Goal: Information Seeking & Learning: Check status

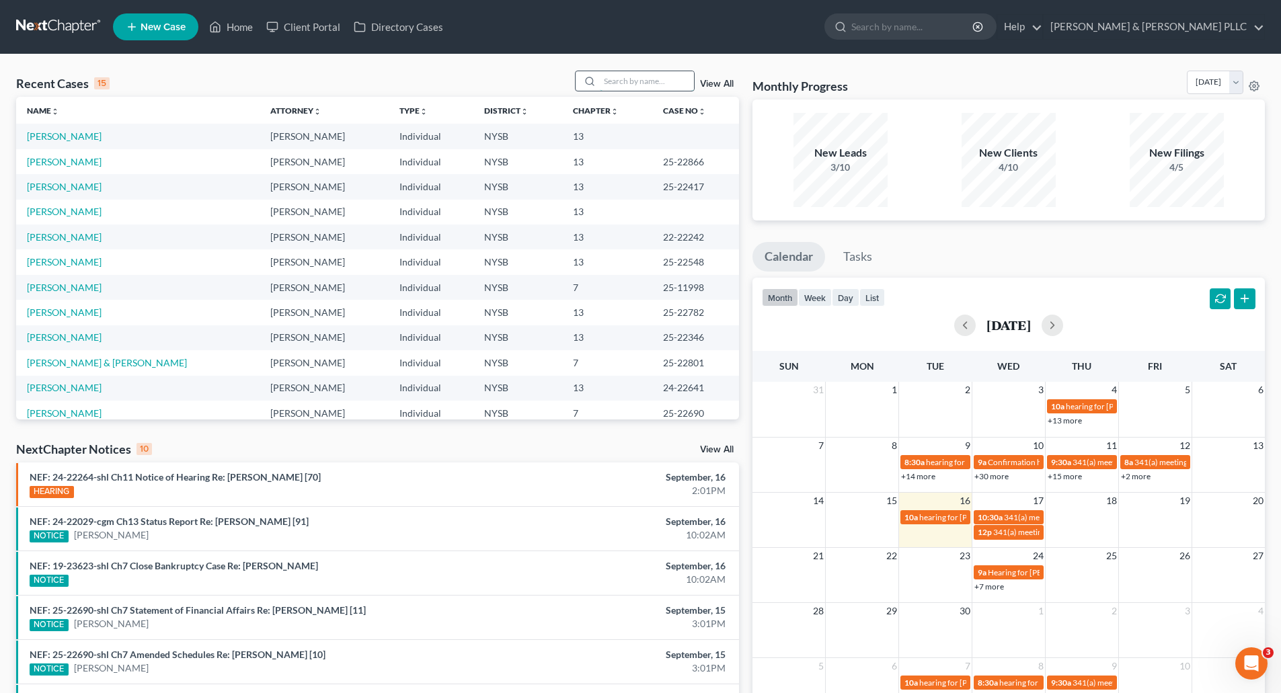
click at [633, 87] on input "search" at bounding box center [647, 81] width 94 height 20
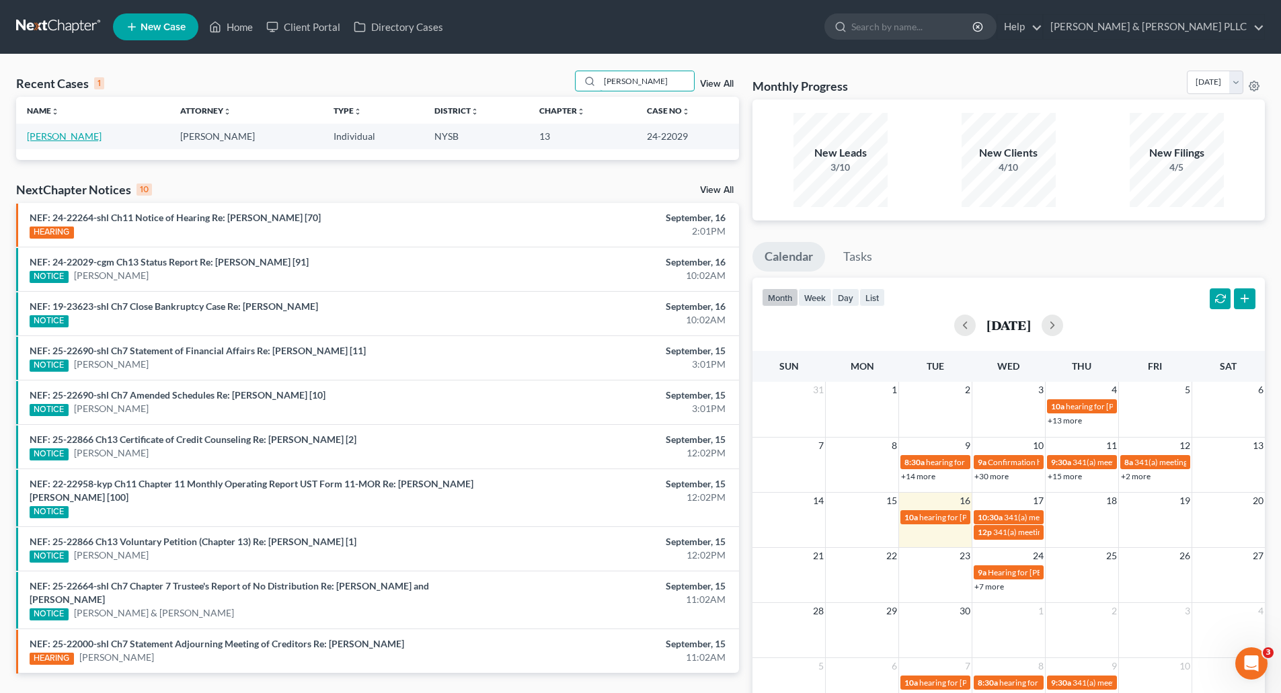
type input "[PERSON_NAME]"
click at [74, 137] on link "[PERSON_NAME]" at bounding box center [64, 135] width 75 height 11
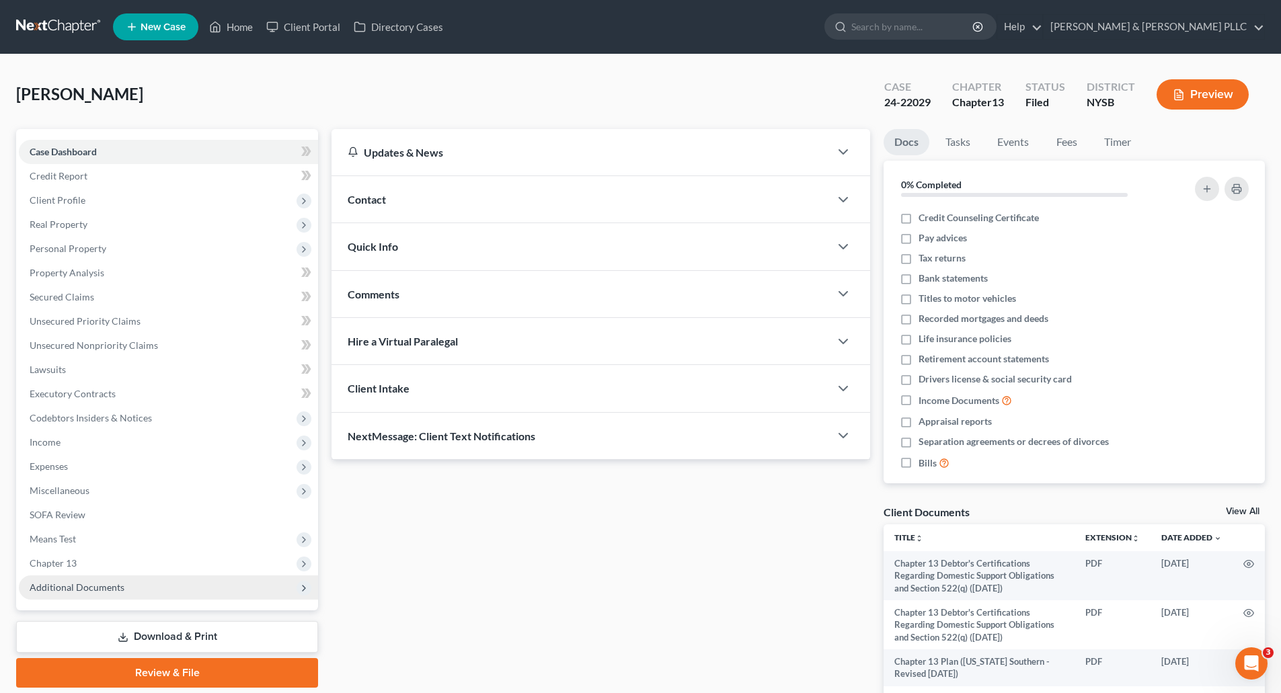
click at [88, 582] on span "Additional Documents" at bounding box center [77, 587] width 95 height 11
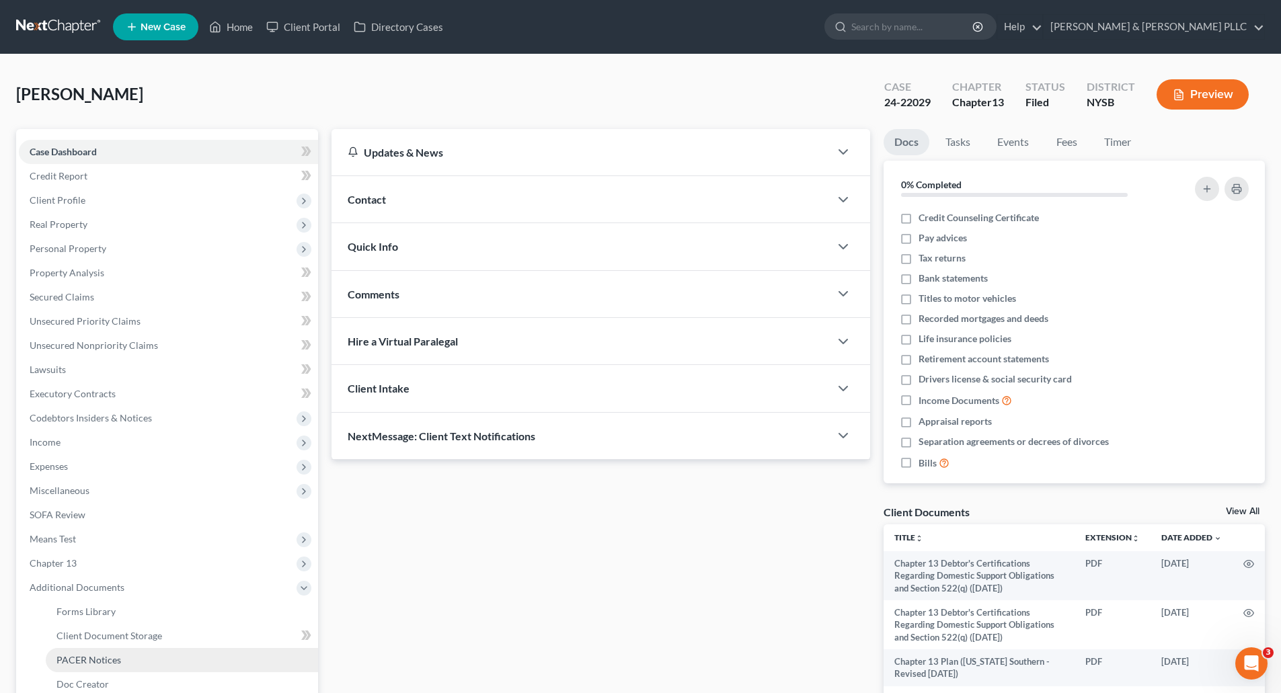
drag, startPoint x: 104, startPoint y: 663, endPoint x: 373, endPoint y: 580, distance: 281.4
click at [105, 662] on span "PACER Notices" at bounding box center [88, 659] width 65 height 11
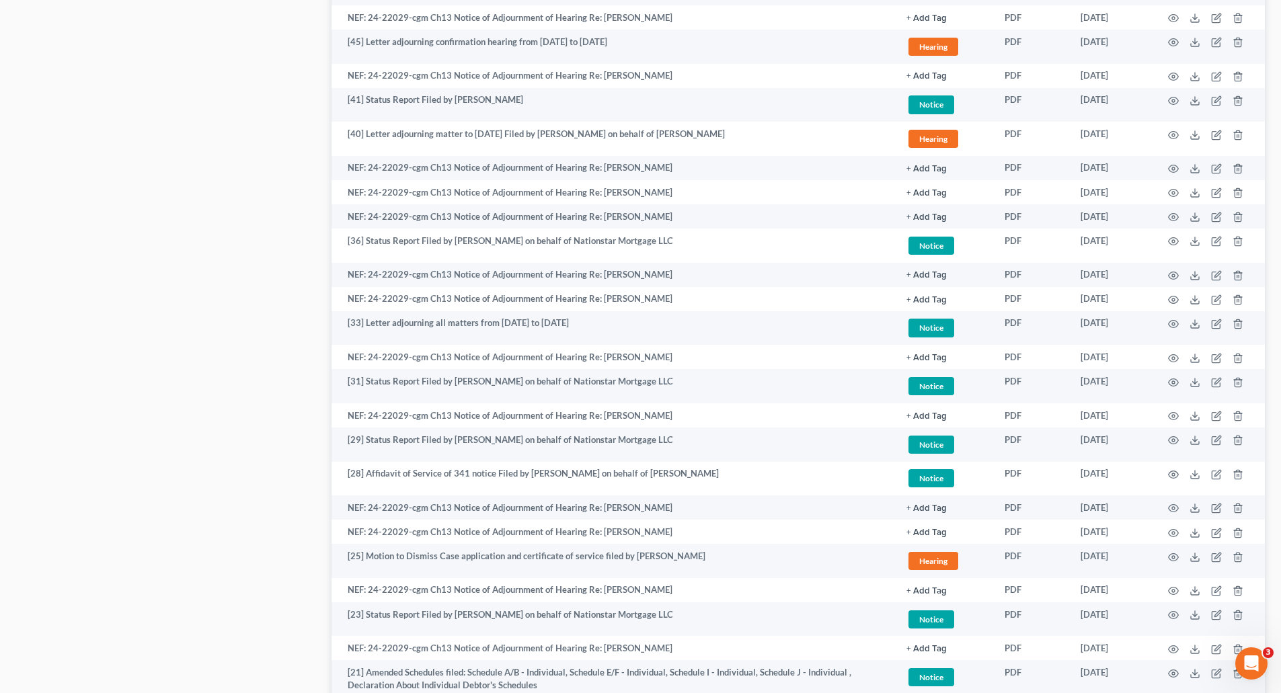
scroll to position [1971, 0]
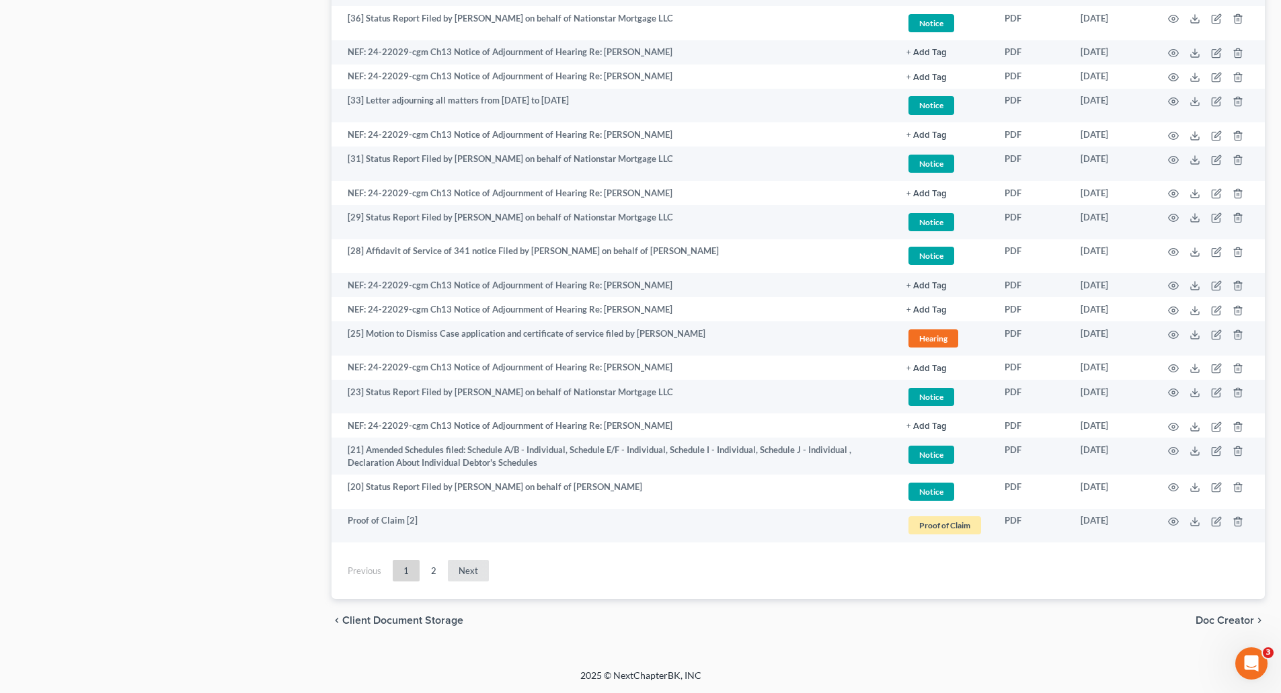
click at [459, 568] on link "Next" at bounding box center [468, 571] width 41 height 22
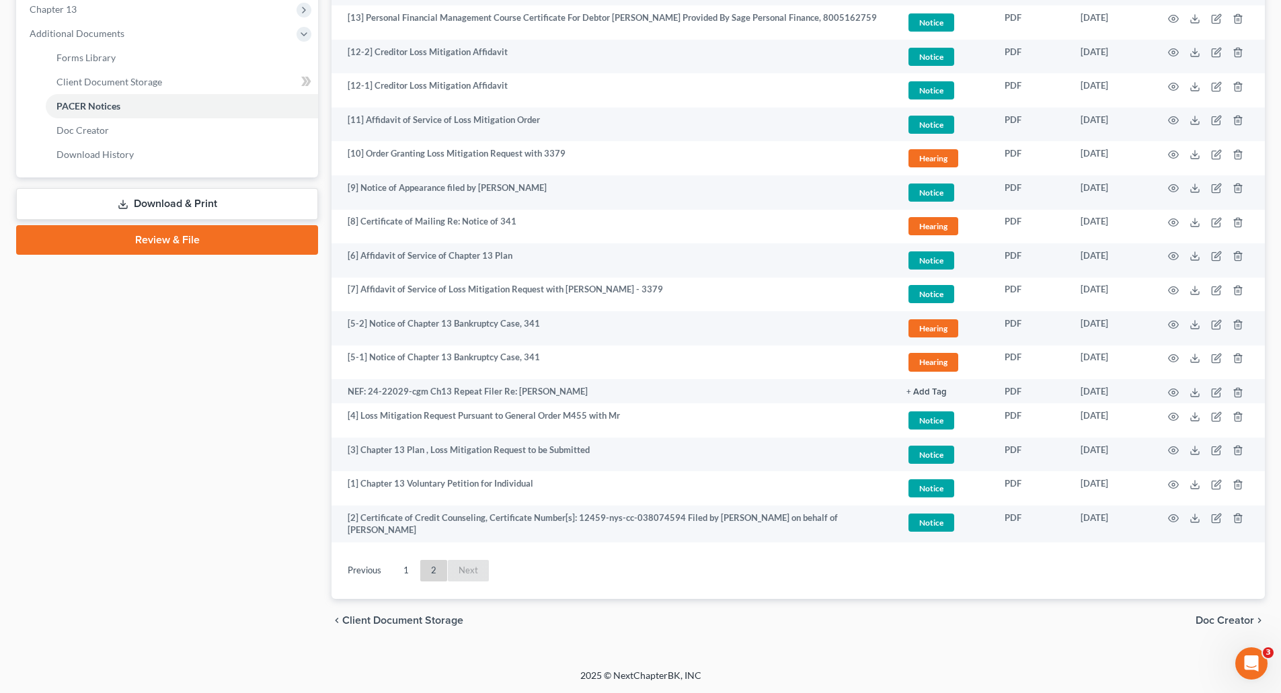
scroll to position [554, 0]
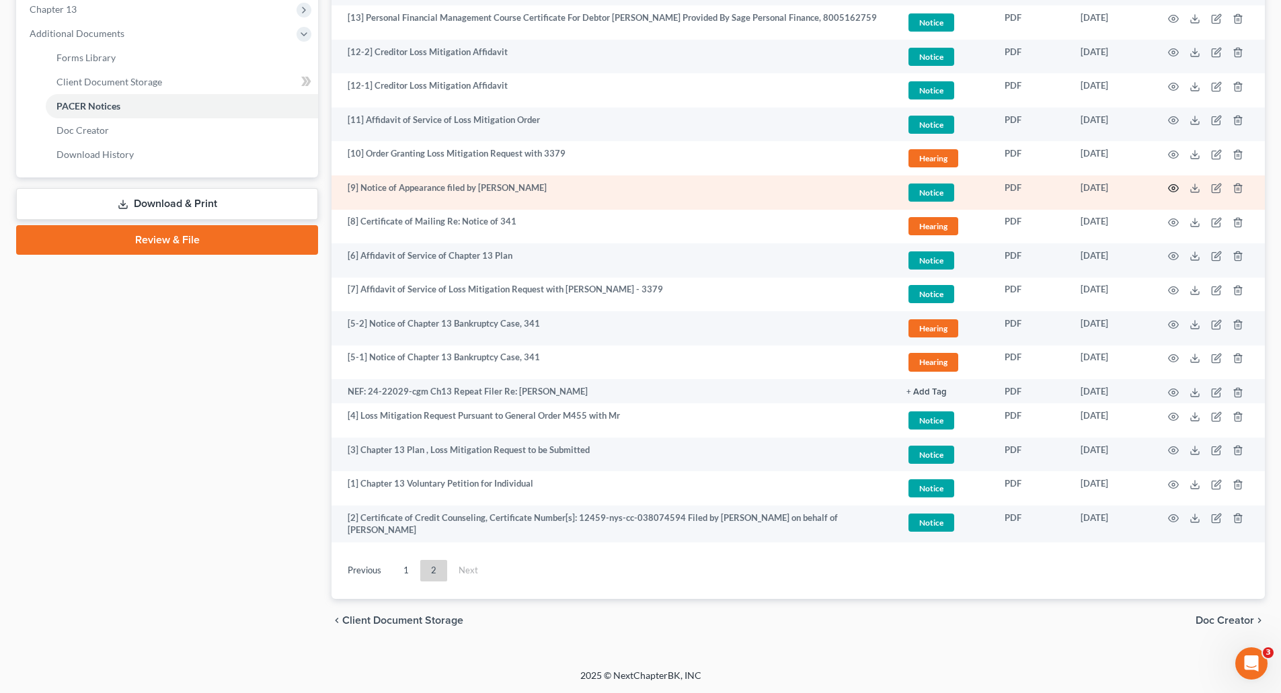
click at [1173, 185] on icon "button" at bounding box center [1174, 188] width 10 height 7
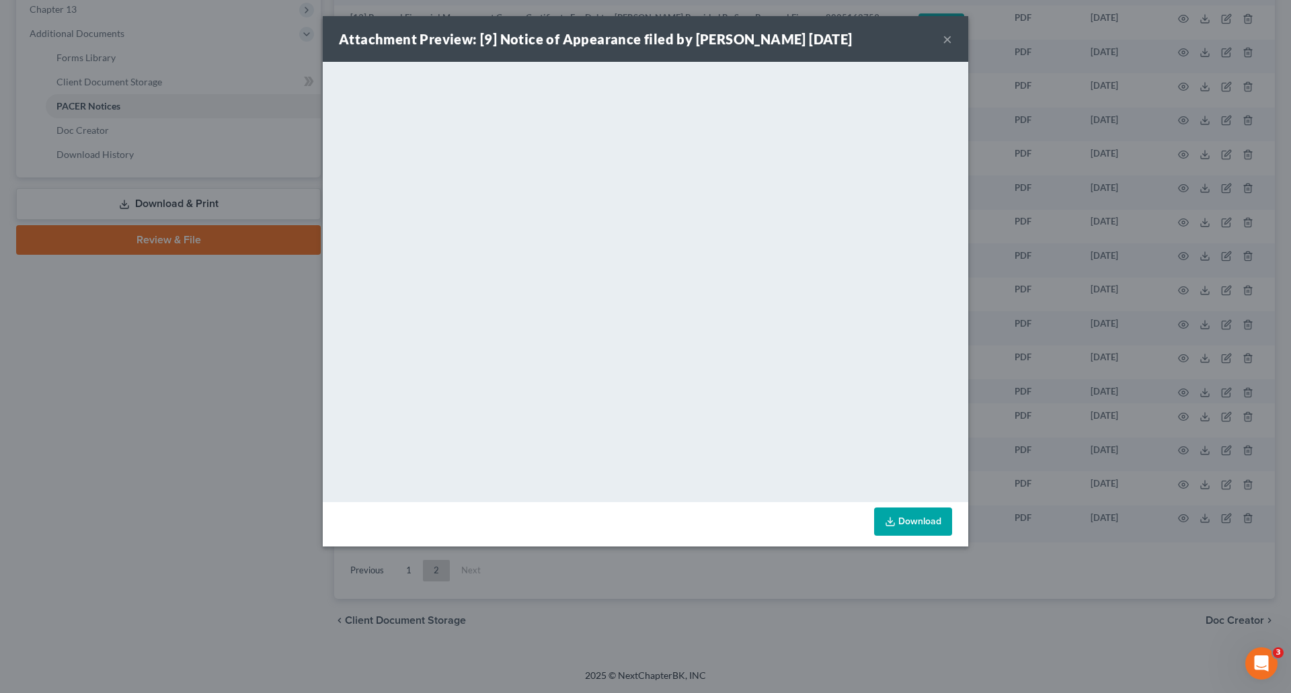
click at [944, 36] on button "×" at bounding box center [947, 39] width 9 height 16
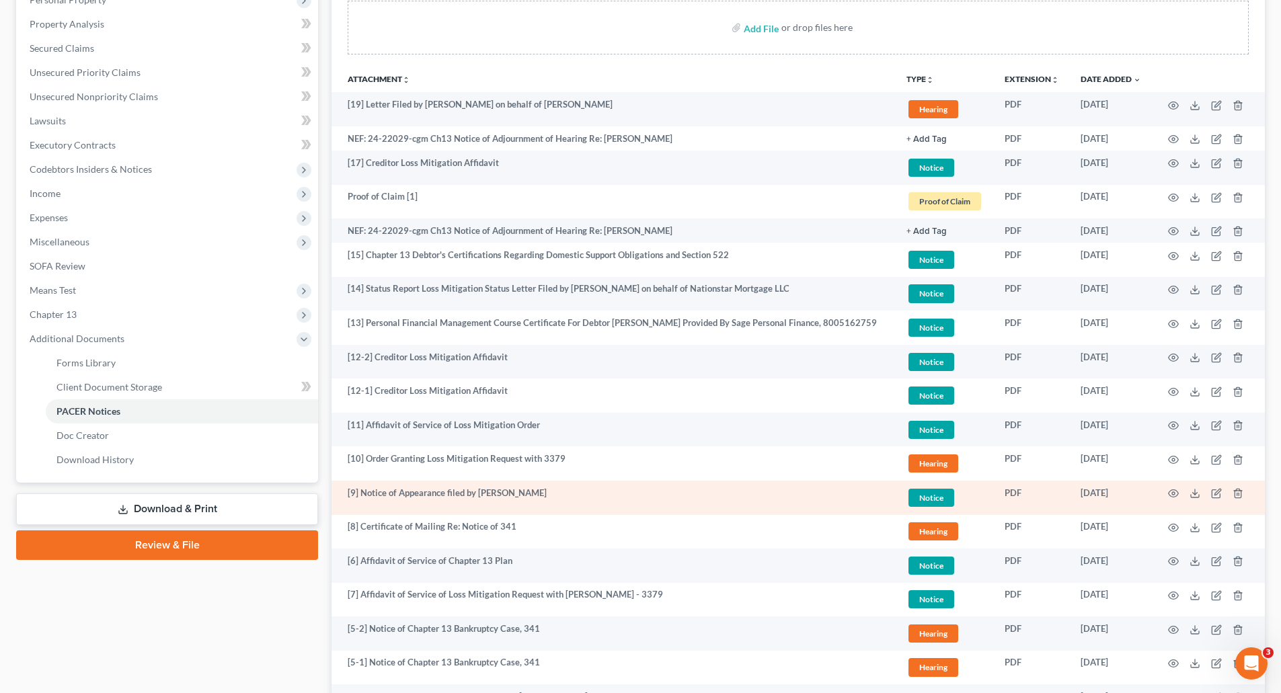
scroll to position [218, 0]
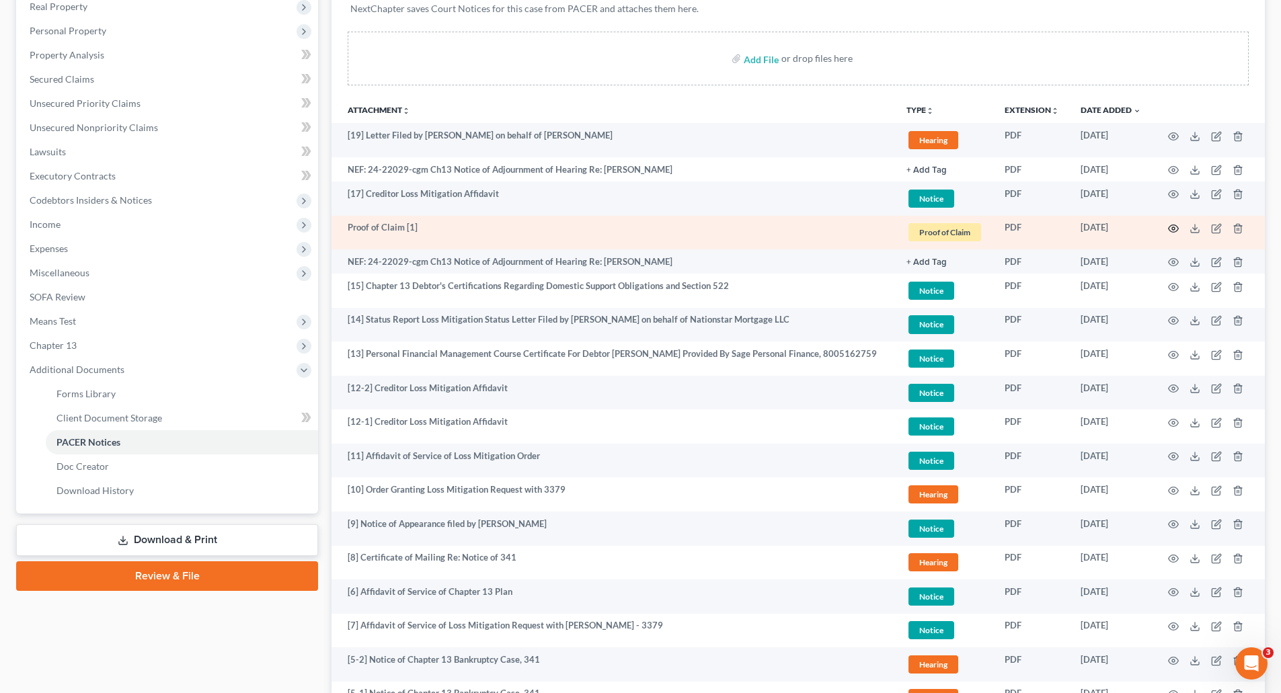
click at [1175, 224] on icon "button" at bounding box center [1173, 228] width 11 height 11
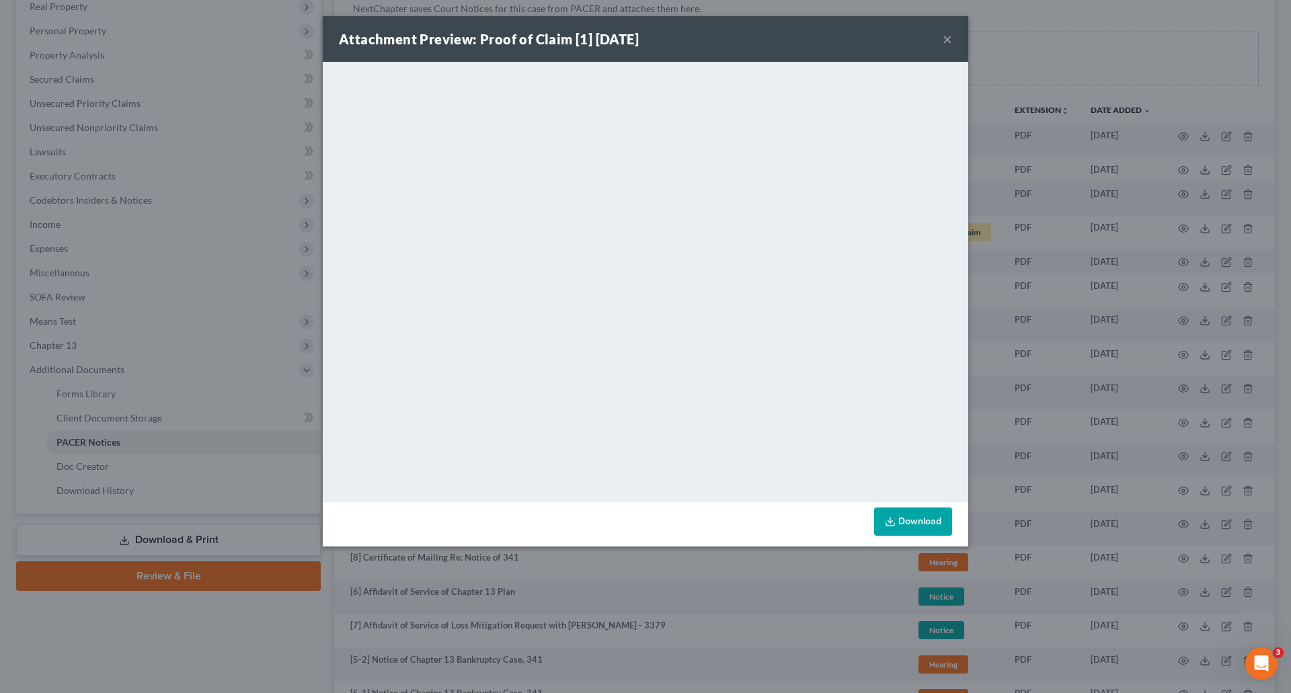
click at [948, 38] on button "×" at bounding box center [947, 39] width 9 height 16
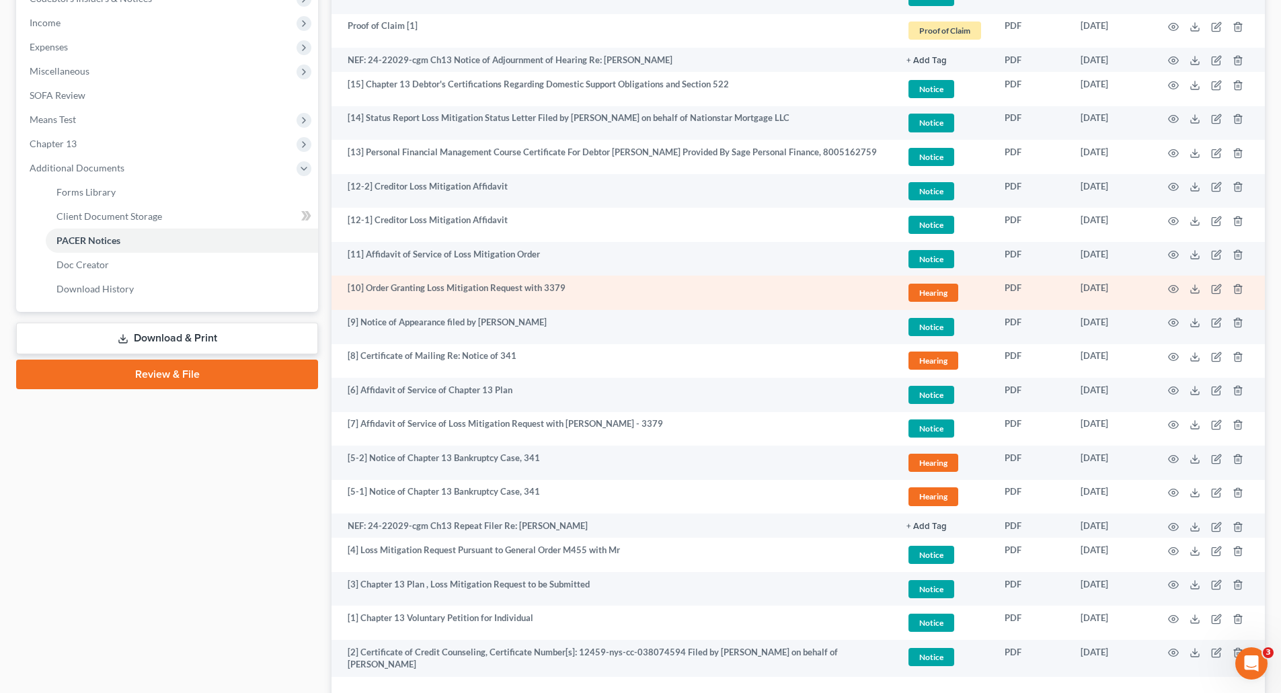
scroll to position [554, 0]
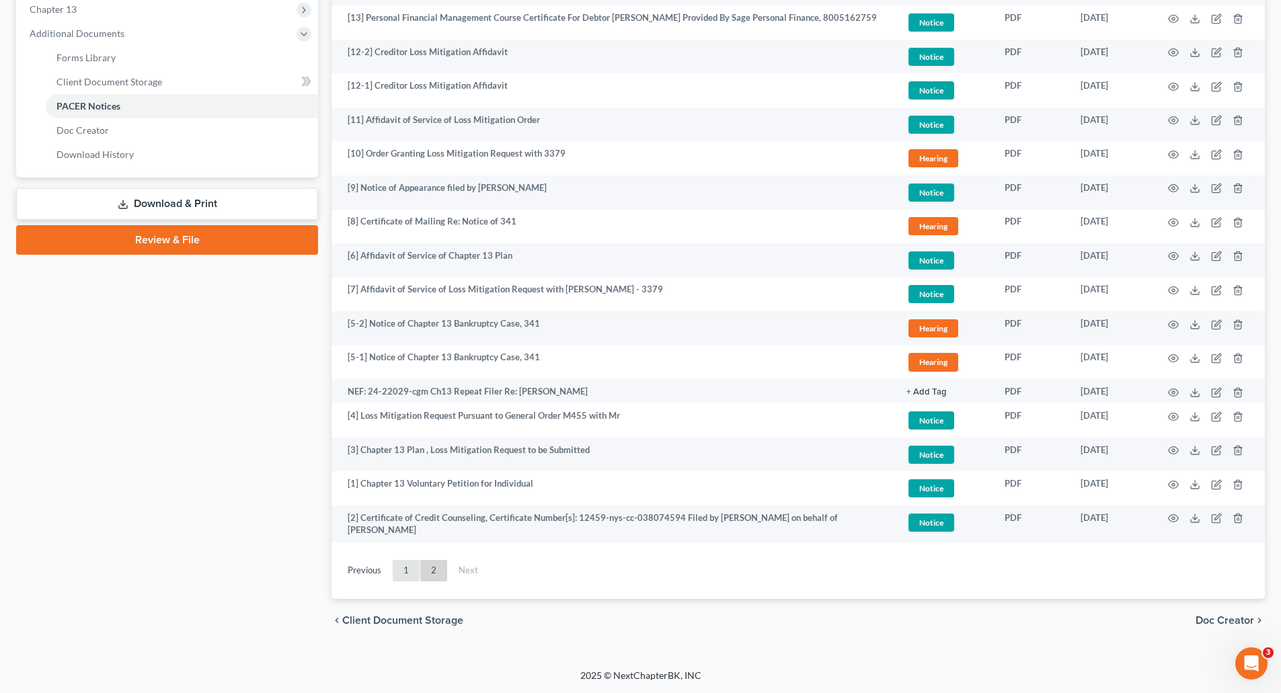
drag, startPoint x: 406, startPoint y: 570, endPoint x: 410, endPoint y: 564, distance: 7.3
click at [406, 569] on link "1" at bounding box center [406, 571] width 27 height 22
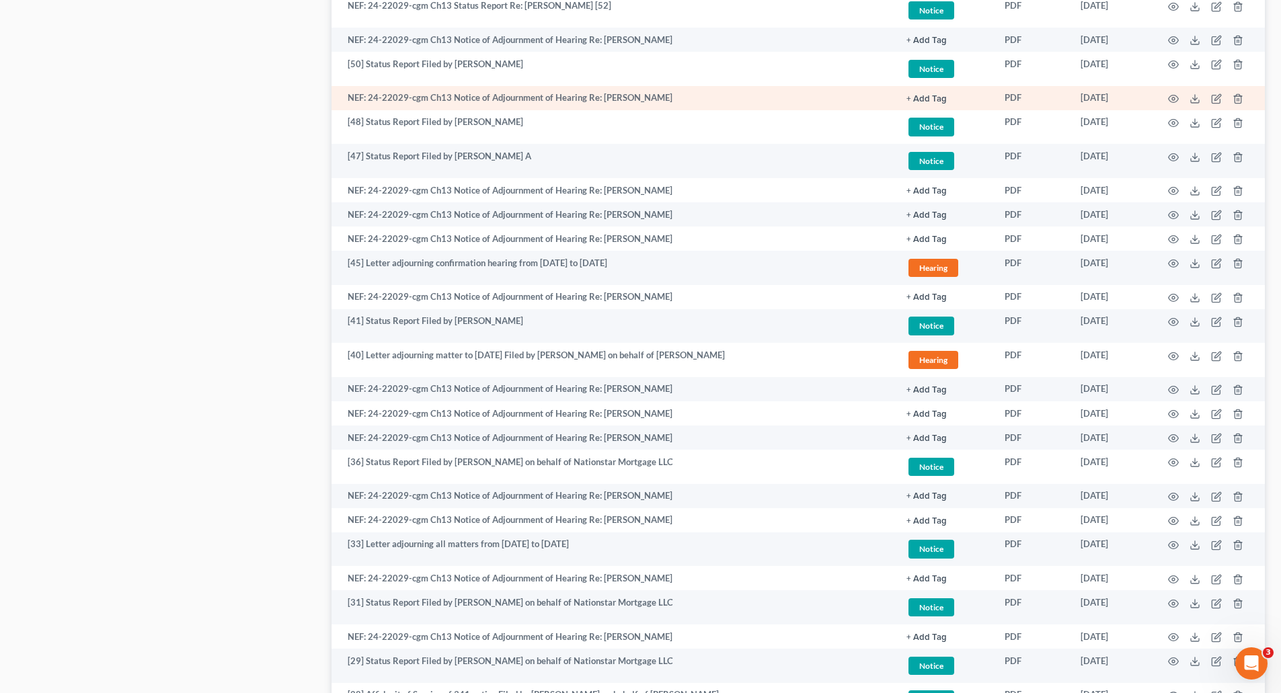
scroll to position [1345, 0]
